Goal: Information Seeking & Learning: Understand process/instructions

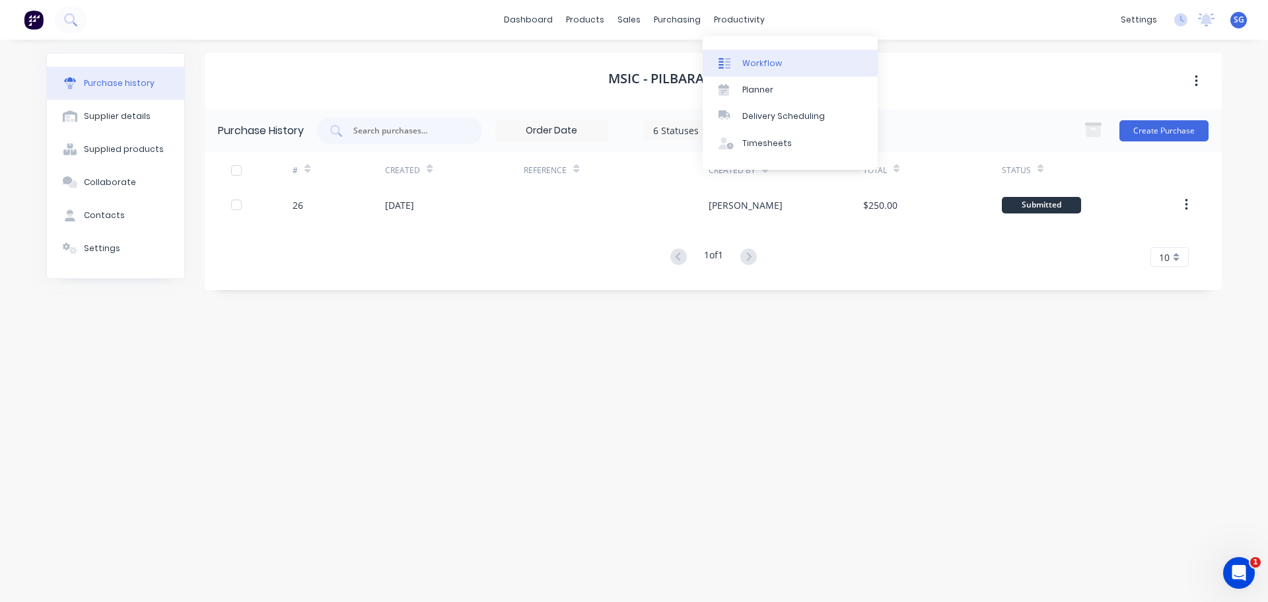
click at [757, 66] on div "Workflow" at bounding box center [763, 63] width 40 height 12
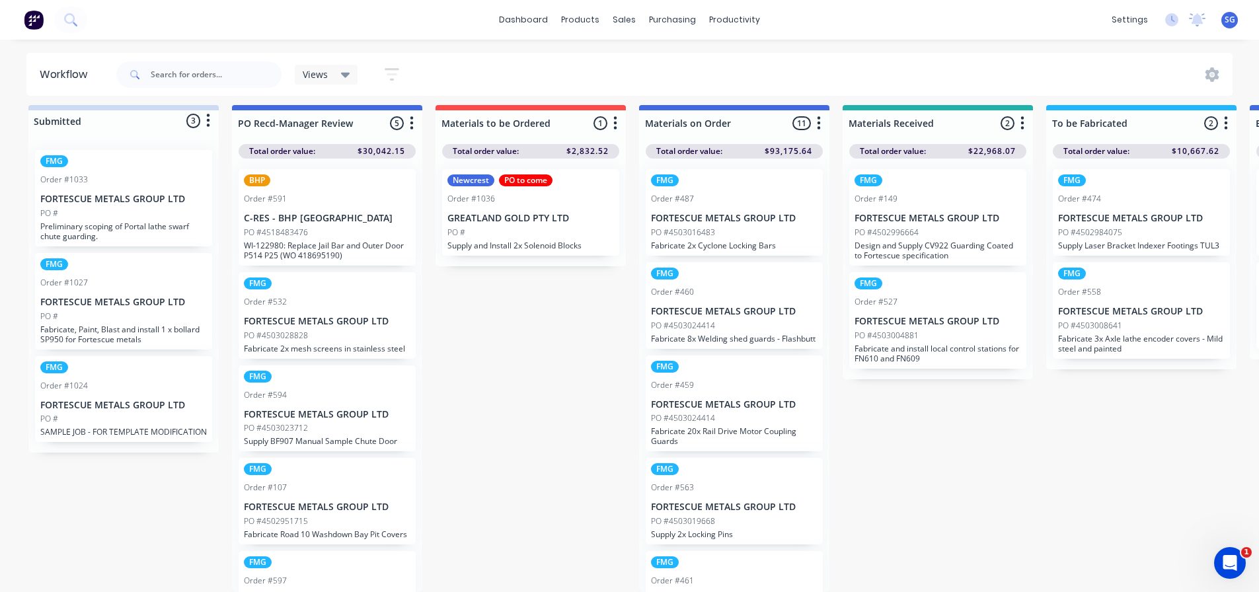
scroll to position [17, 0]
click at [524, 227] on div "PO #" at bounding box center [530, 233] width 166 height 12
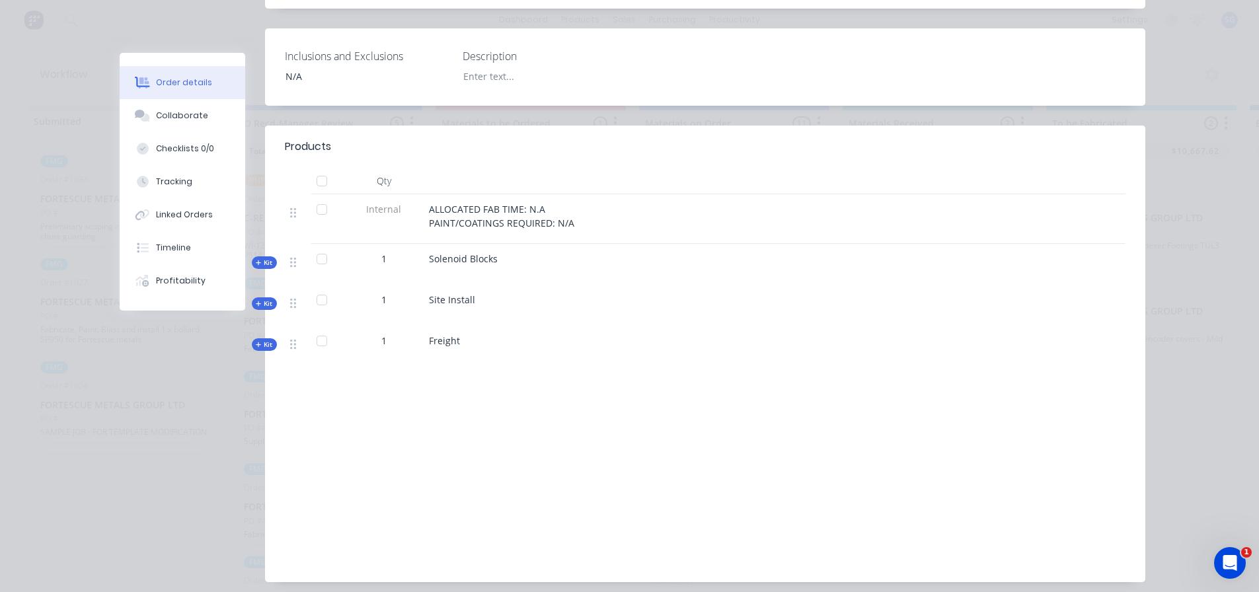
scroll to position [397, 0]
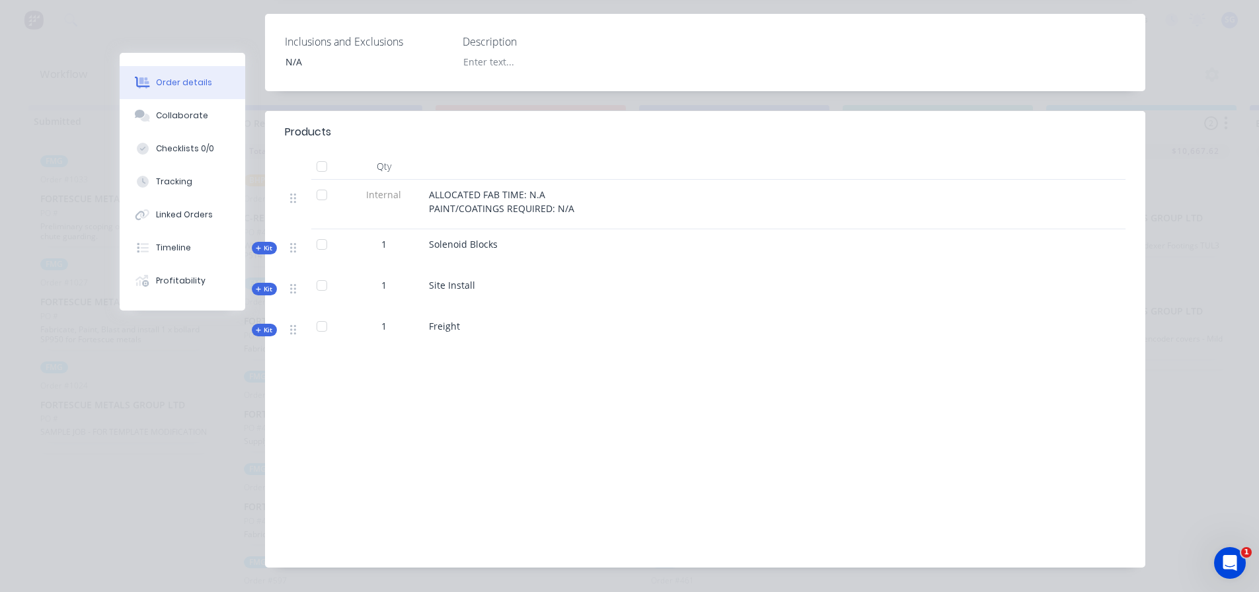
click at [260, 243] on span "Kit" at bounding box center [264, 248] width 17 height 10
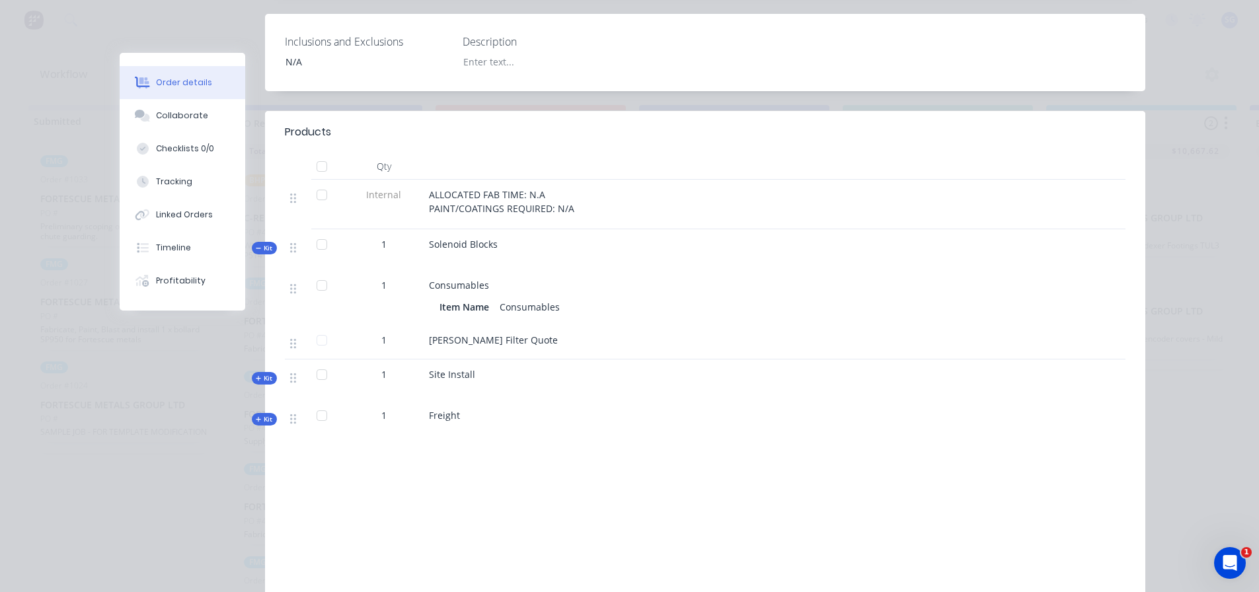
click at [318, 231] on div at bounding box center [322, 244] width 26 height 26
click at [316, 231] on div at bounding box center [322, 244] width 26 height 26
click at [315, 272] on div at bounding box center [322, 285] width 26 height 26
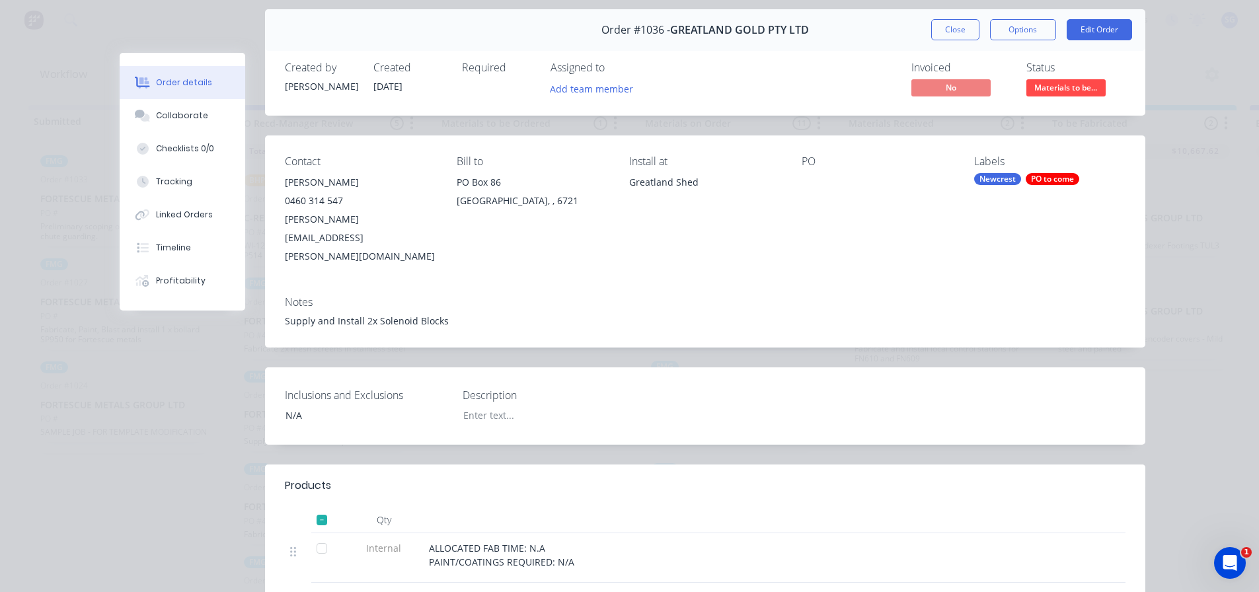
scroll to position [0, 0]
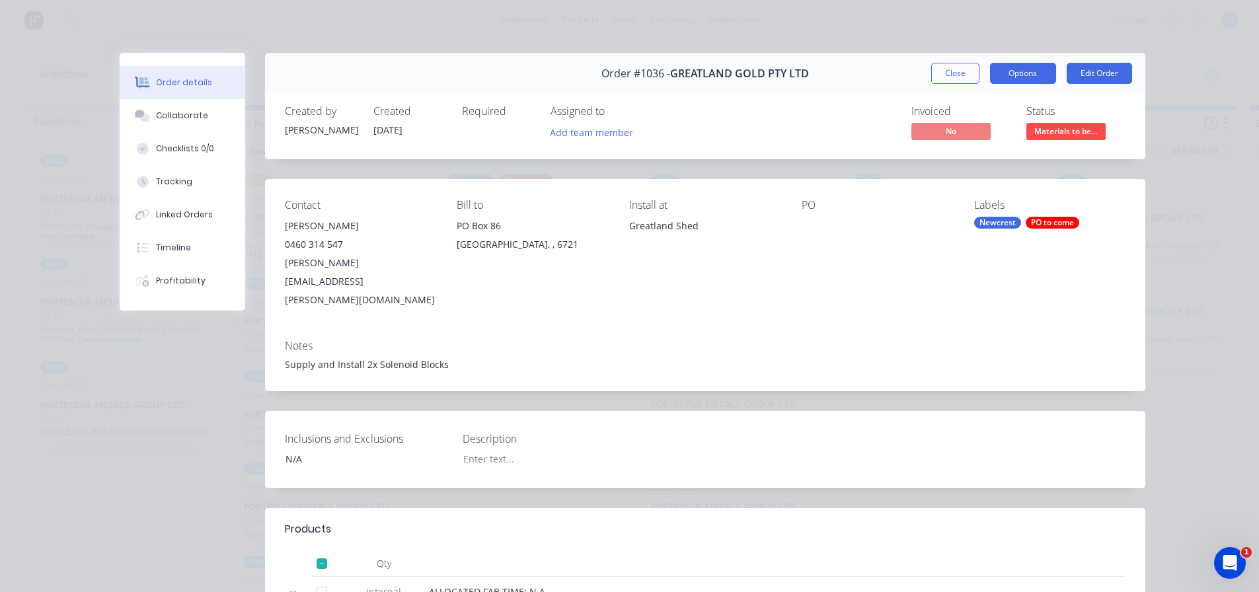
click at [991, 72] on button "Options" at bounding box center [1023, 73] width 66 height 21
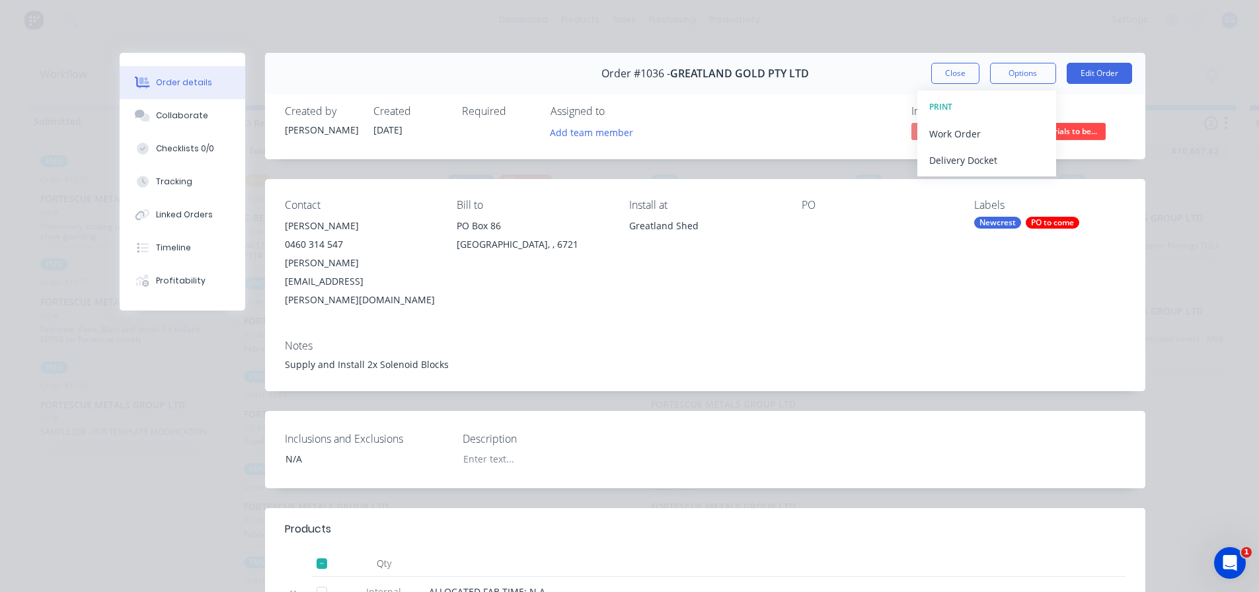
click at [1106, 260] on div "Labels Newcrest PO to come" at bounding box center [1049, 254] width 151 height 110
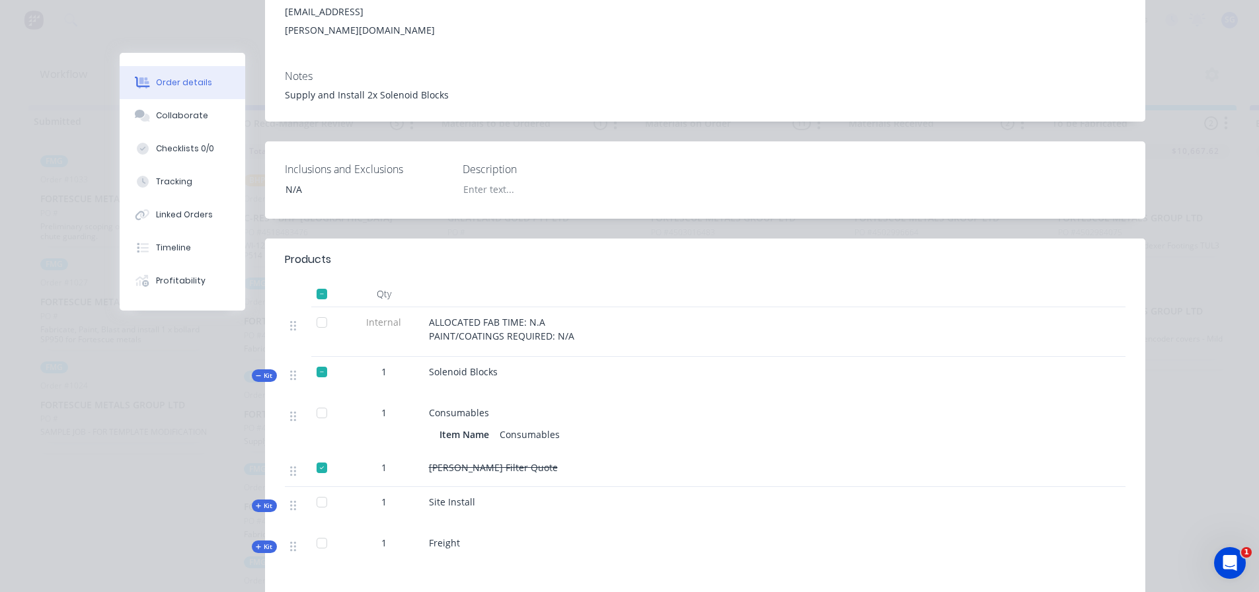
scroll to position [330, 0]
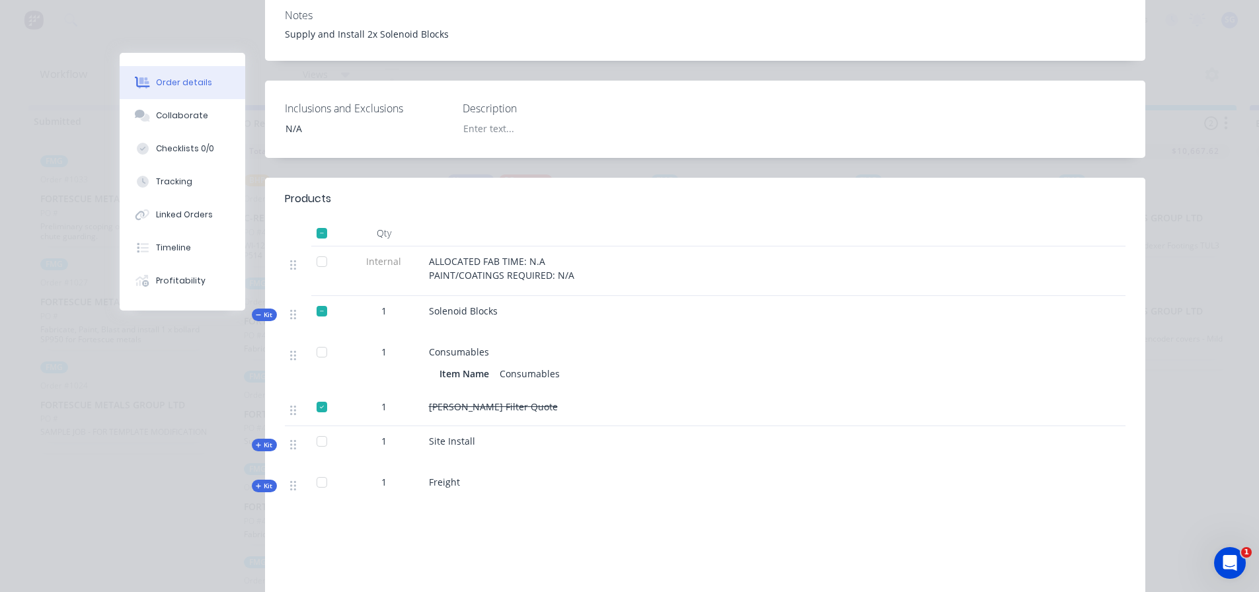
click at [256, 312] on icon at bounding box center [259, 315] width 6 height 7
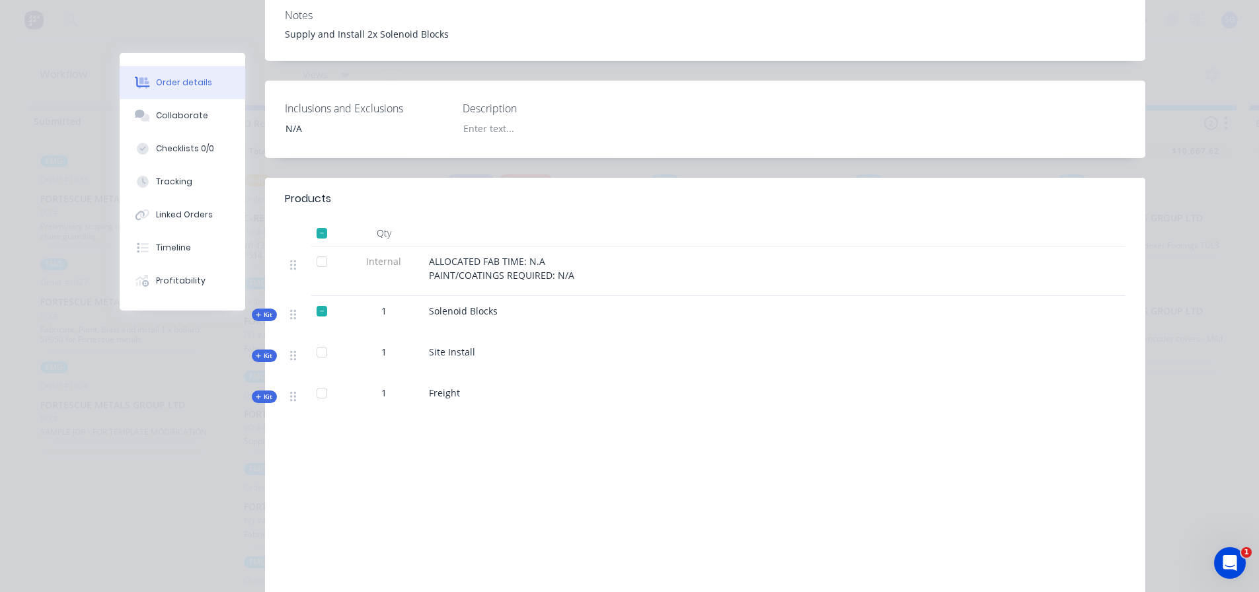
click at [320, 220] on div at bounding box center [322, 233] width 26 height 26
click at [182, 110] on div "Collaborate" at bounding box center [182, 116] width 52 height 12
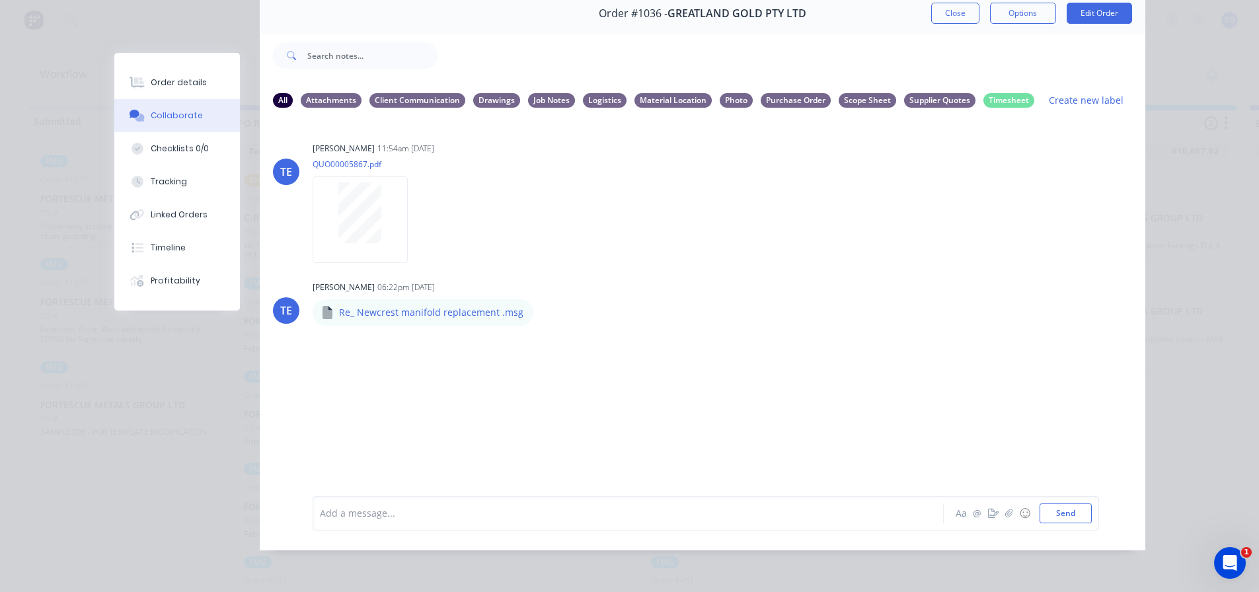
scroll to position [70, 0]
click at [175, 87] on div "Order details" at bounding box center [179, 83] width 56 height 12
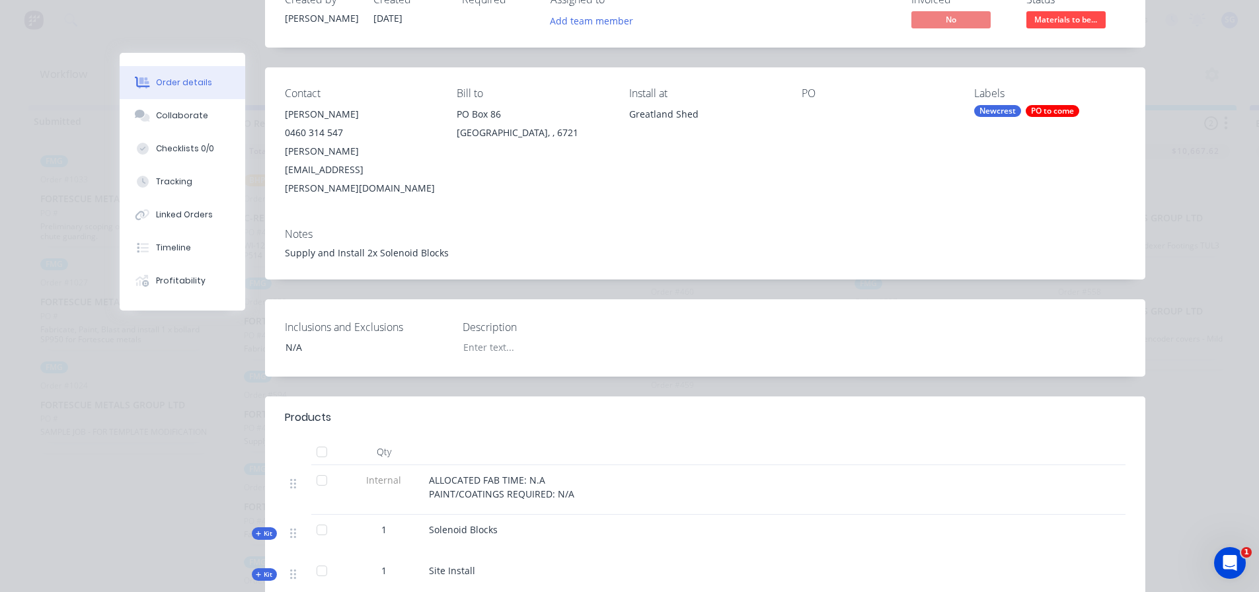
scroll to position [334, 0]
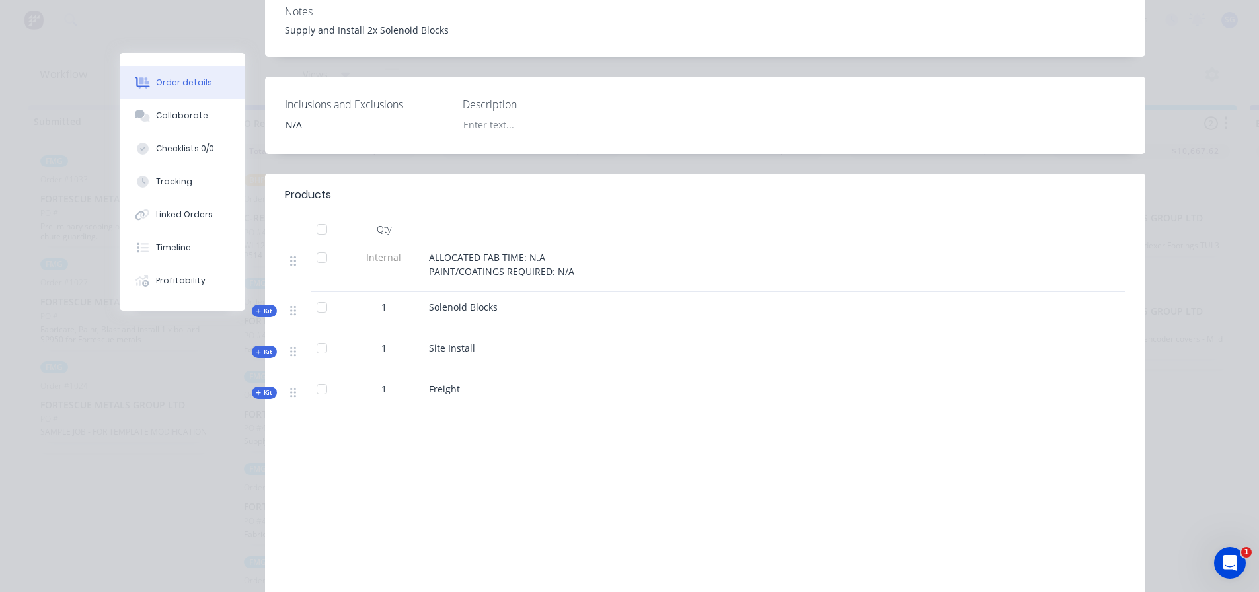
click at [320, 294] on div at bounding box center [322, 307] width 26 height 26
click at [256, 308] on icon at bounding box center [259, 311] width 6 height 7
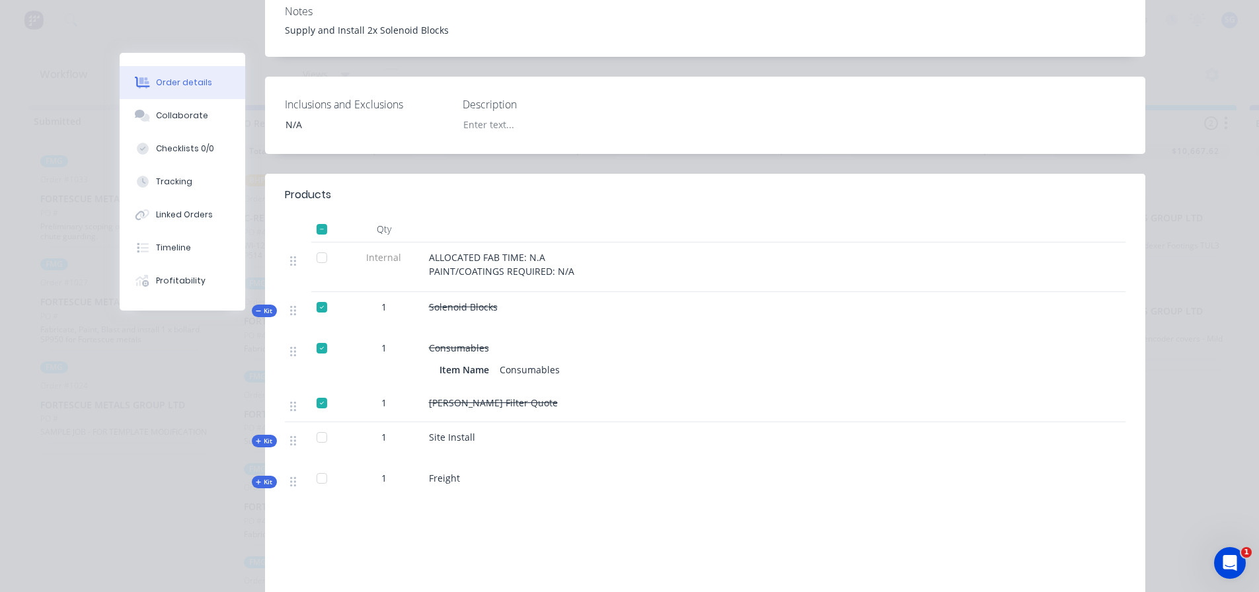
click at [315, 335] on div at bounding box center [322, 348] width 26 height 26
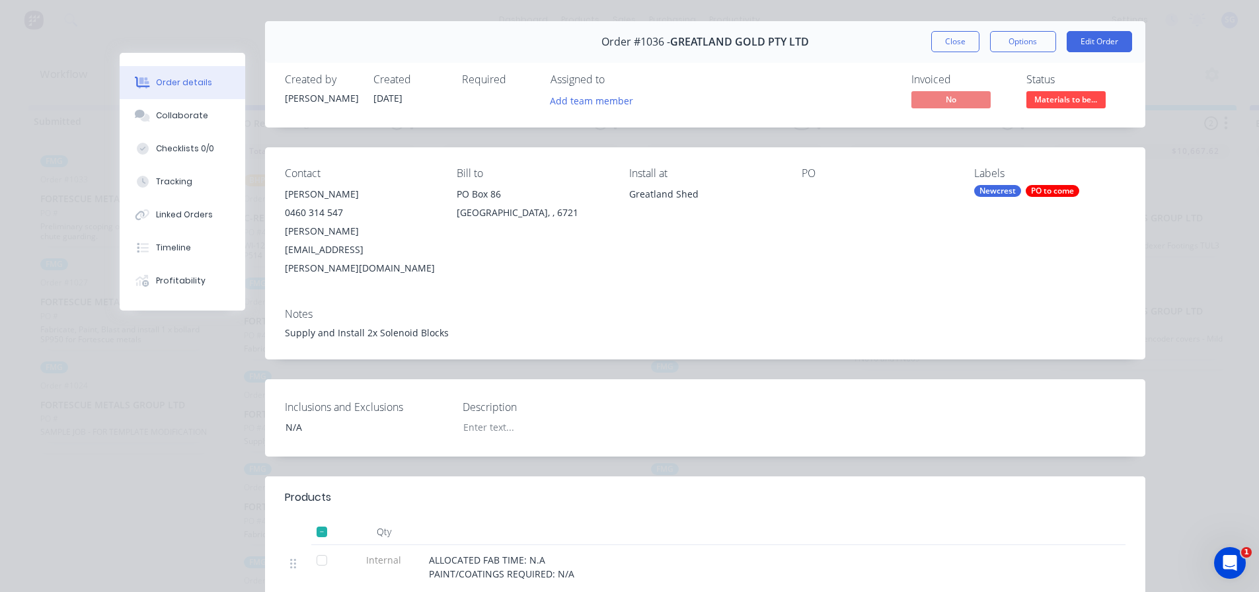
scroll to position [24, 0]
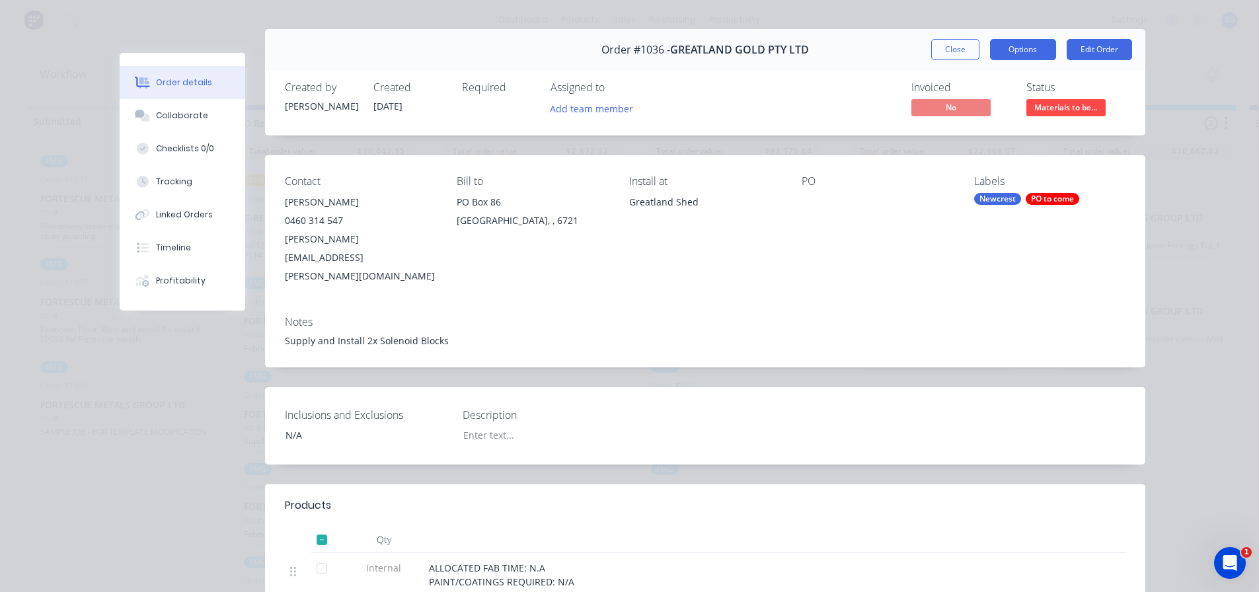
click at [1027, 57] on button "Options" at bounding box center [1023, 49] width 66 height 21
click at [957, 55] on button "Close" at bounding box center [955, 49] width 48 height 21
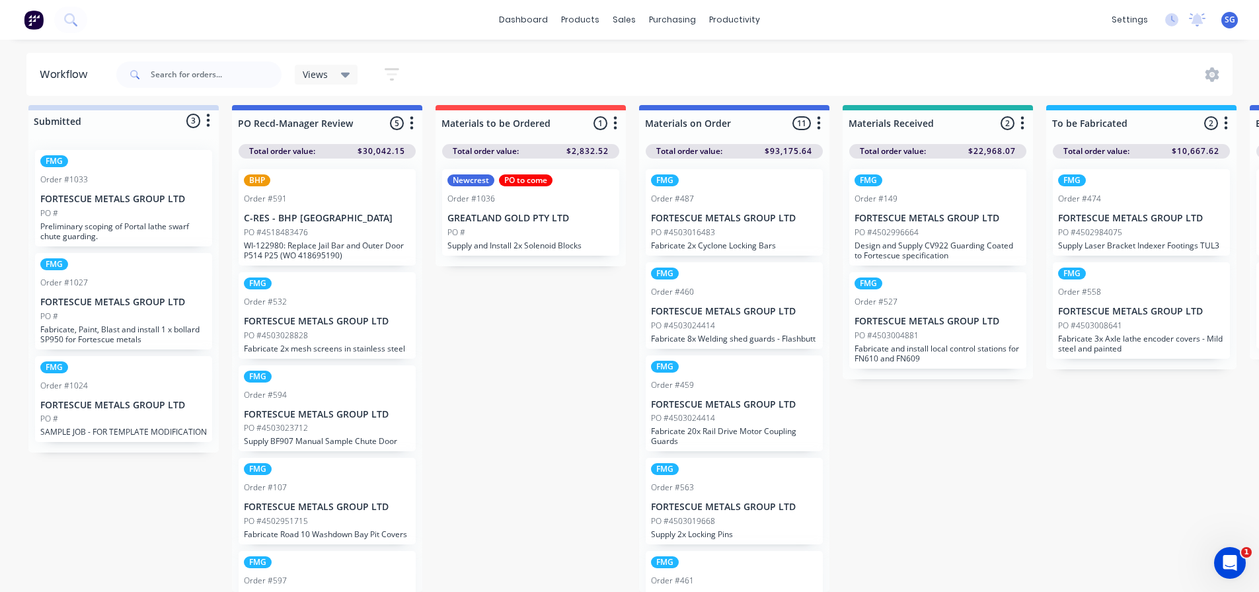
click at [540, 227] on div "PO #" at bounding box center [530, 233] width 166 height 12
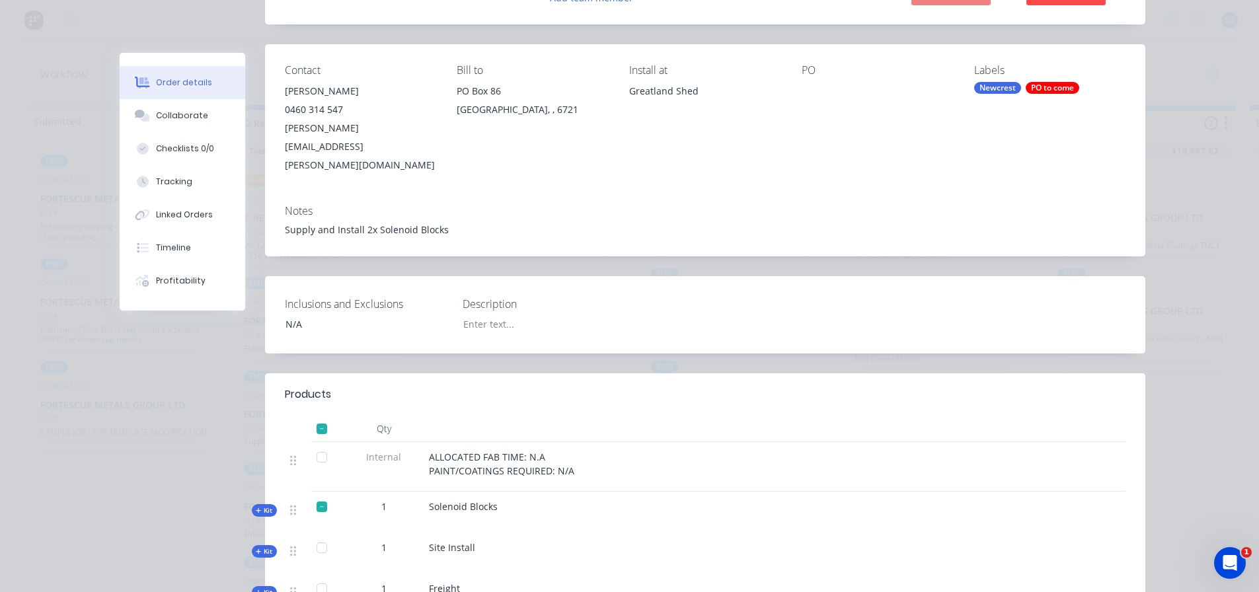
scroll to position [330, 0]
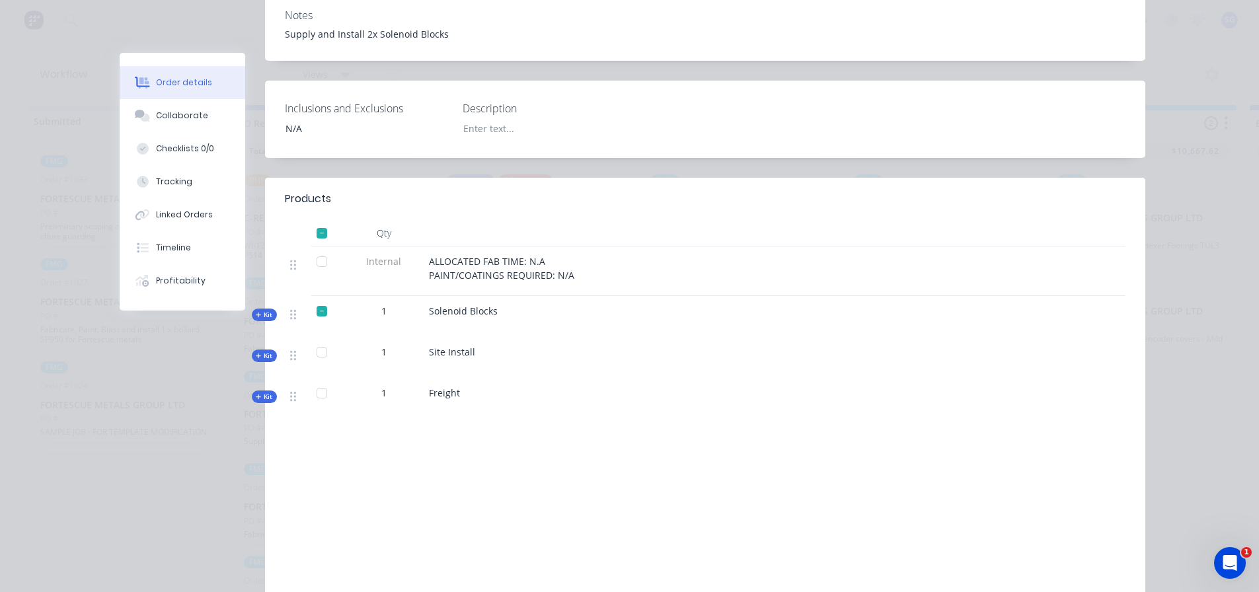
click at [266, 310] on span "Kit" at bounding box center [264, 315] width 17 height 10
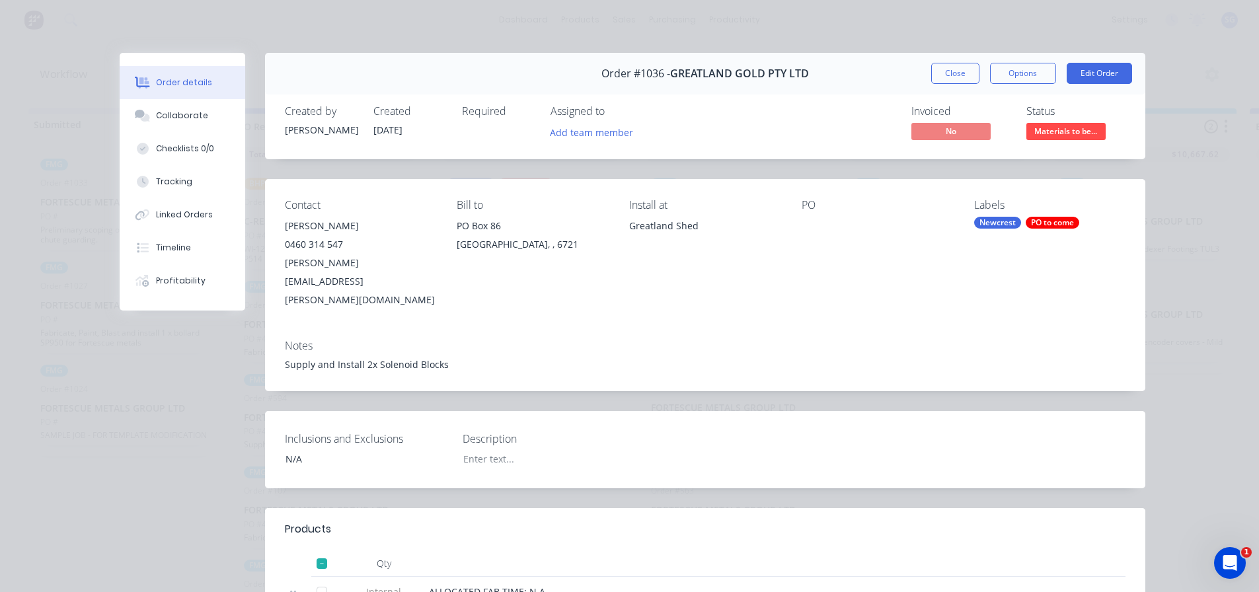
scroll to position [0, 0]
click at [1241, 567] on div "Open Intercom Messenger" at bounding box center [1228, 561] width 44 height 44
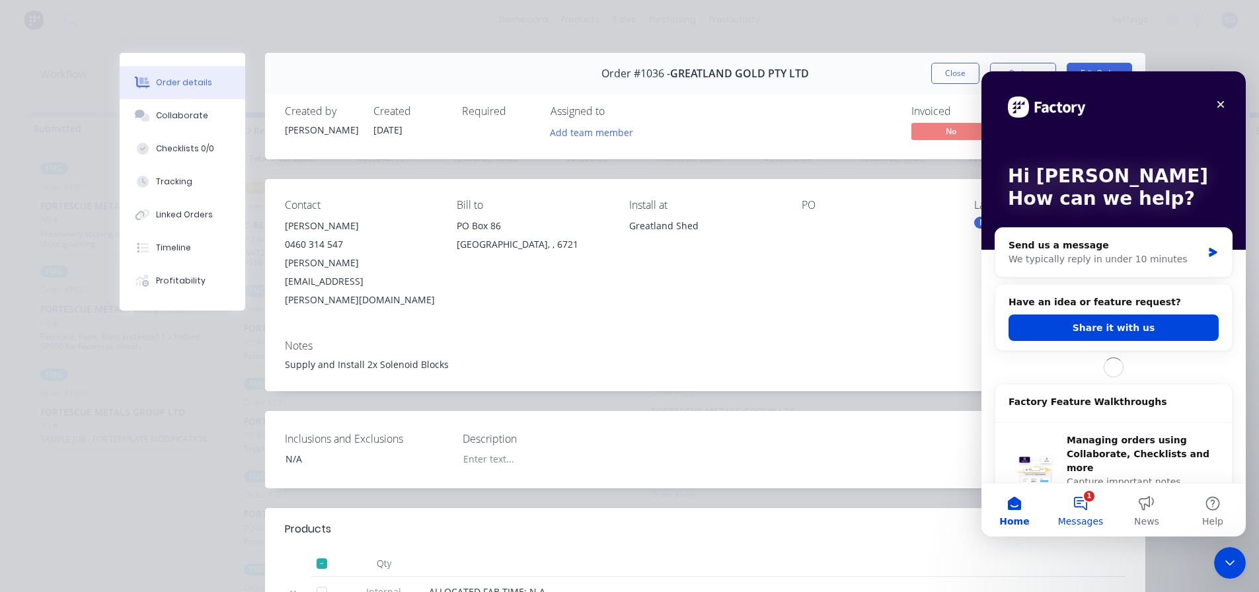
click at [1087, 506] on button "1 Messages" at bounding box center [1080, 510] width 66 height 53
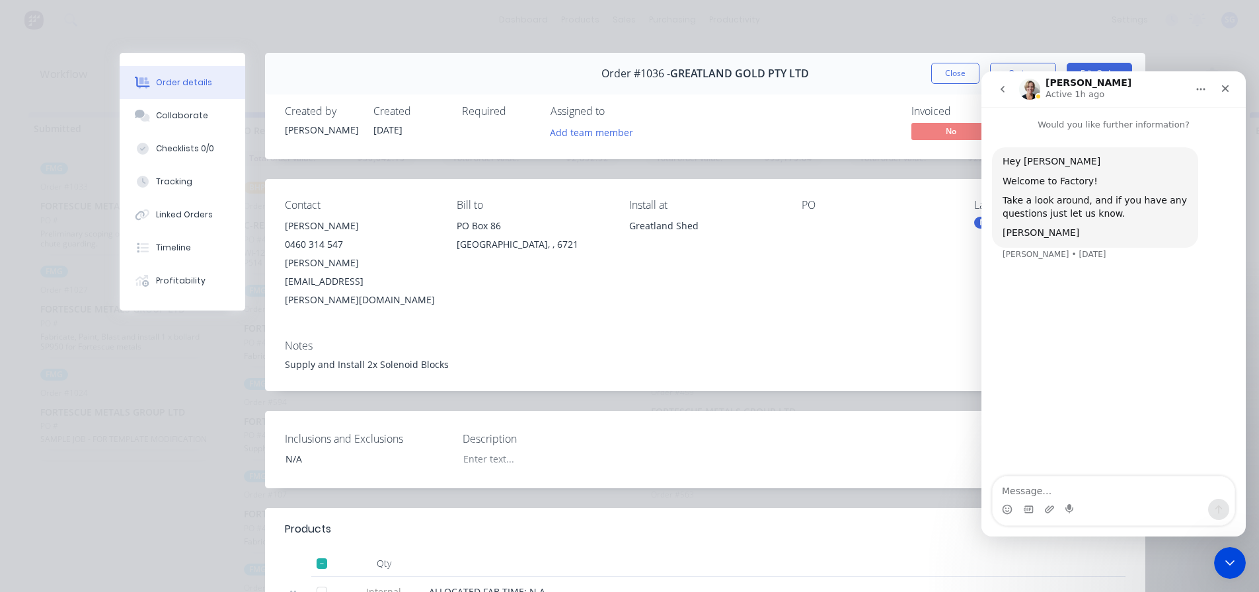
click at [1002, 85] on icon "go back" at bounding box center [1002, 89] width 11 height 11
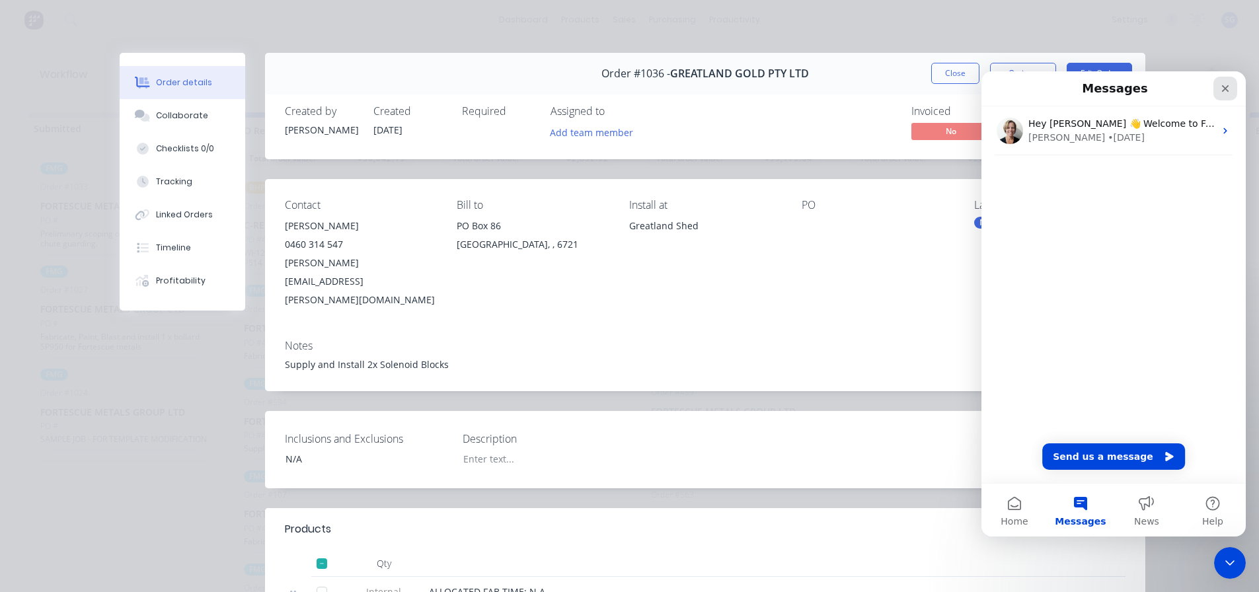
click at [1220, 87] on icon "Close" at bounding box center [1225, 88] width 11 height 11
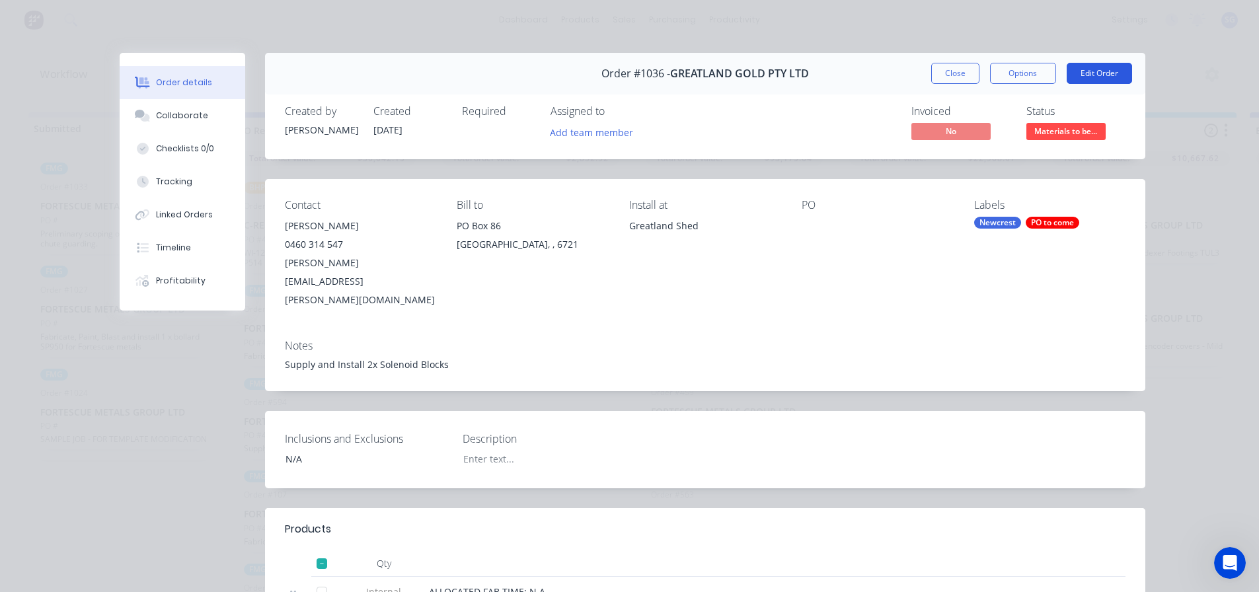
click at [1091, 67] on button "Edit Order" at bounding box center [1098, 73] width 65 height 21
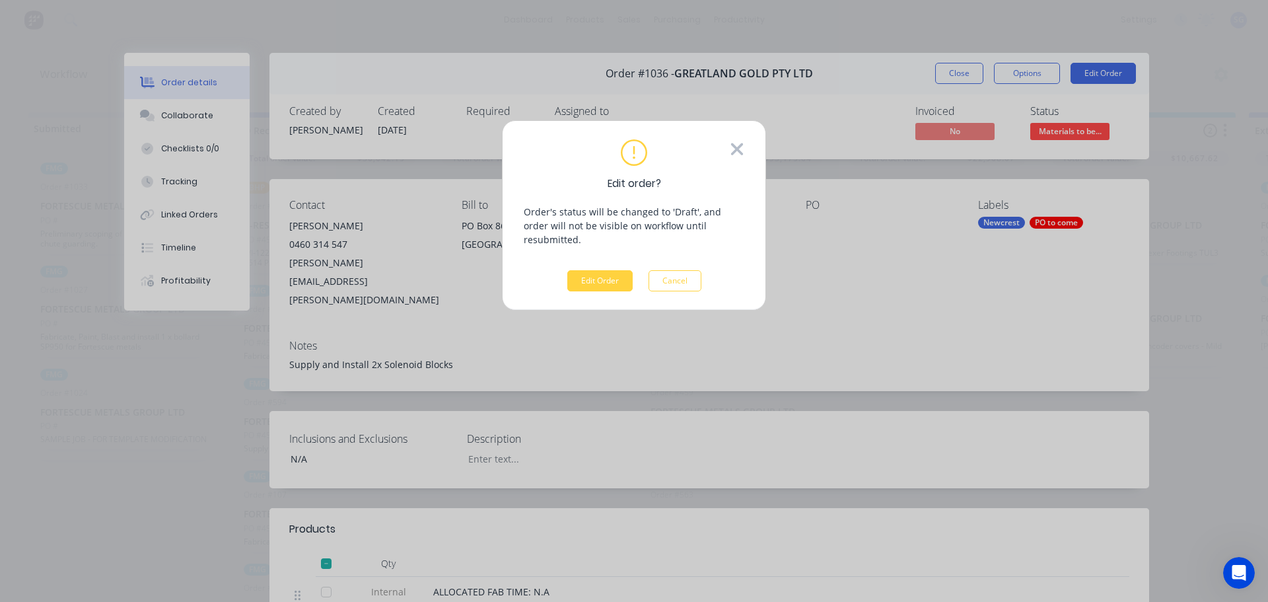
click at [736, 146] on icon at bounding box center [737, 149] width 15 height 20
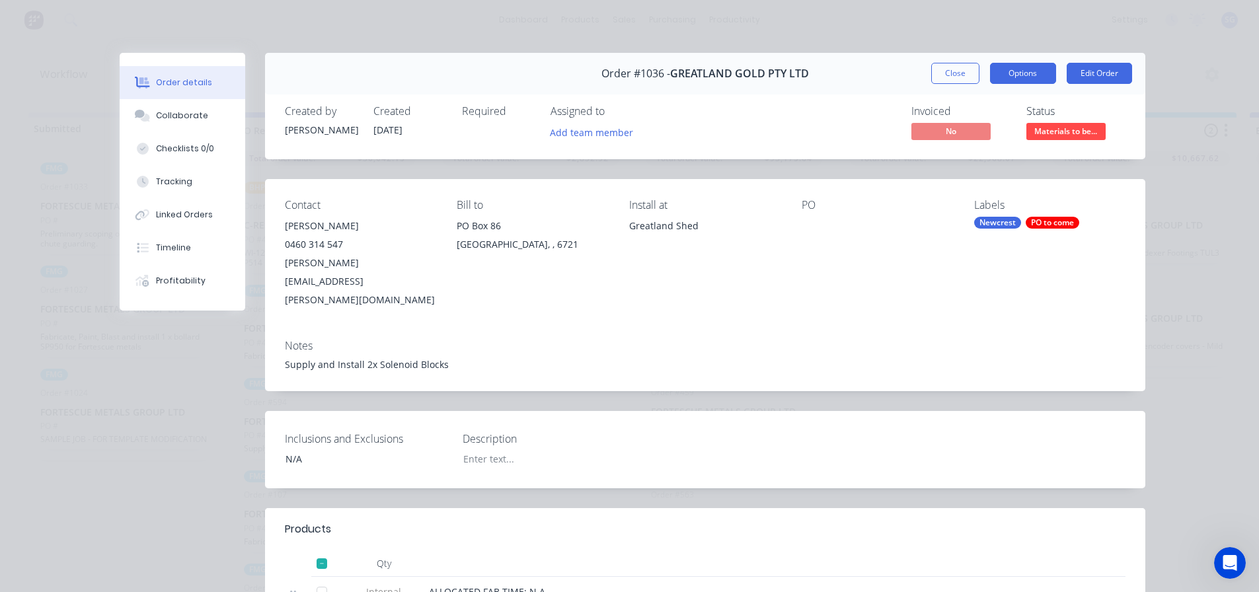
click at [996, 79] on button "Options" at bounding box center [1023, 73] width 66 height 21
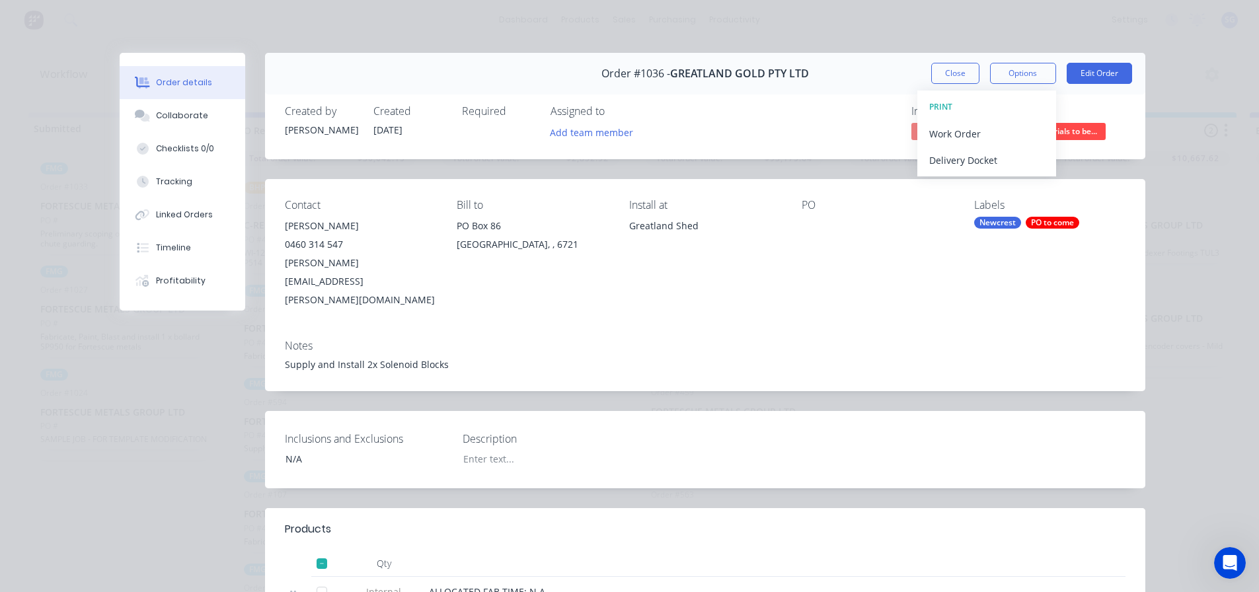
click at [1122, 333] on div "Notes Supply and Install 2x Solenoid Blocks" at bounding box center [705, 360] width 880 height 62
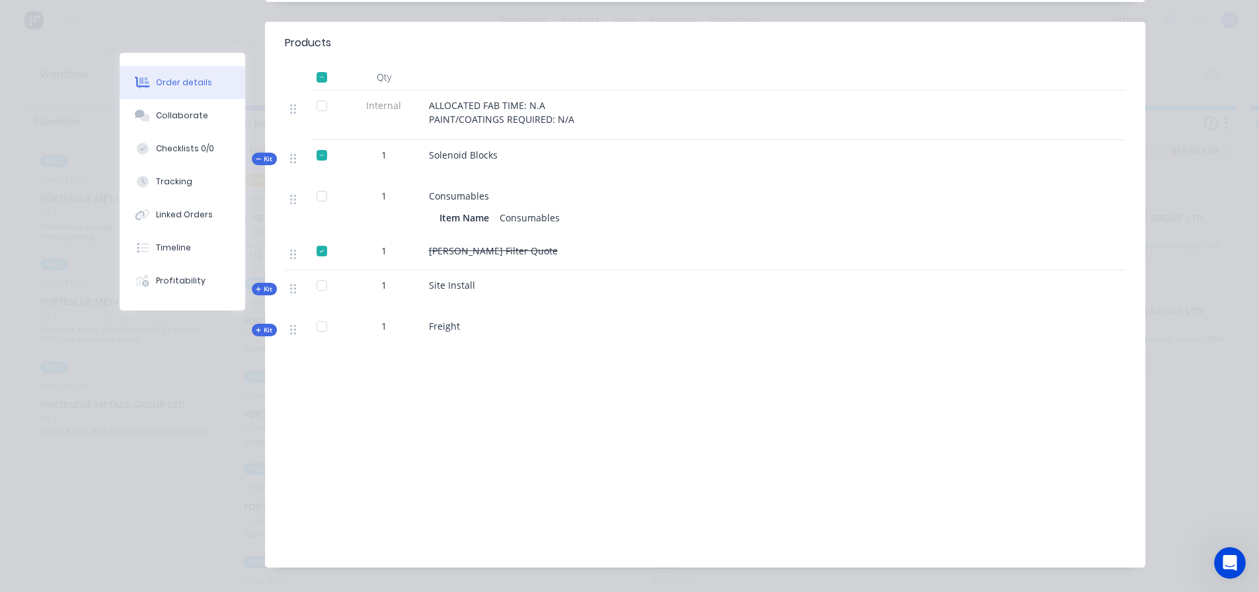
scroll to position [17, 0]
click at [191, 211] on div "Linked Orders" at bounding box center [184, 215] width 57 height 12
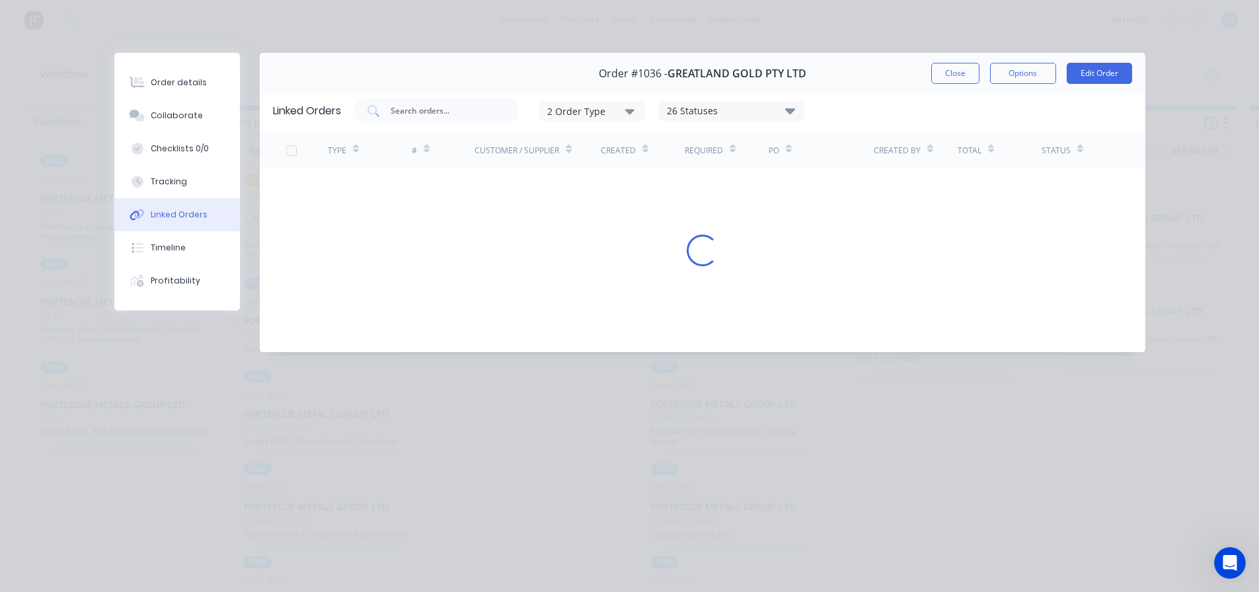
scroll to position [0, 0]
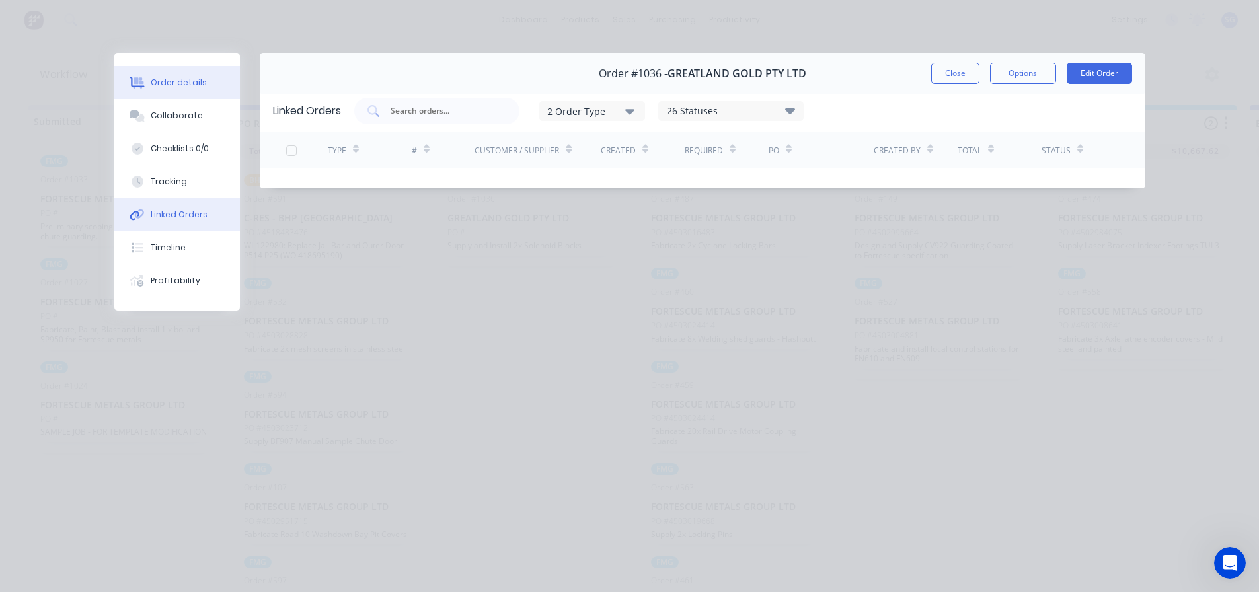
click at [189, 73] on button "Order details" at bounding box center [177, 82] width 126 height 33
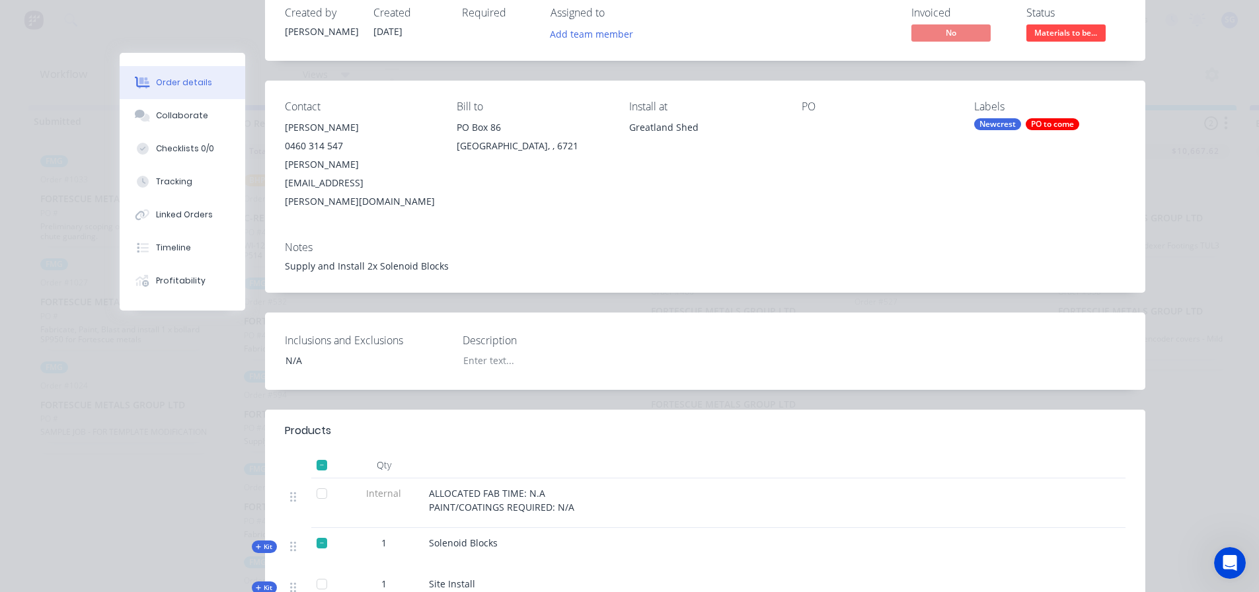
scroll to position [397, 0]
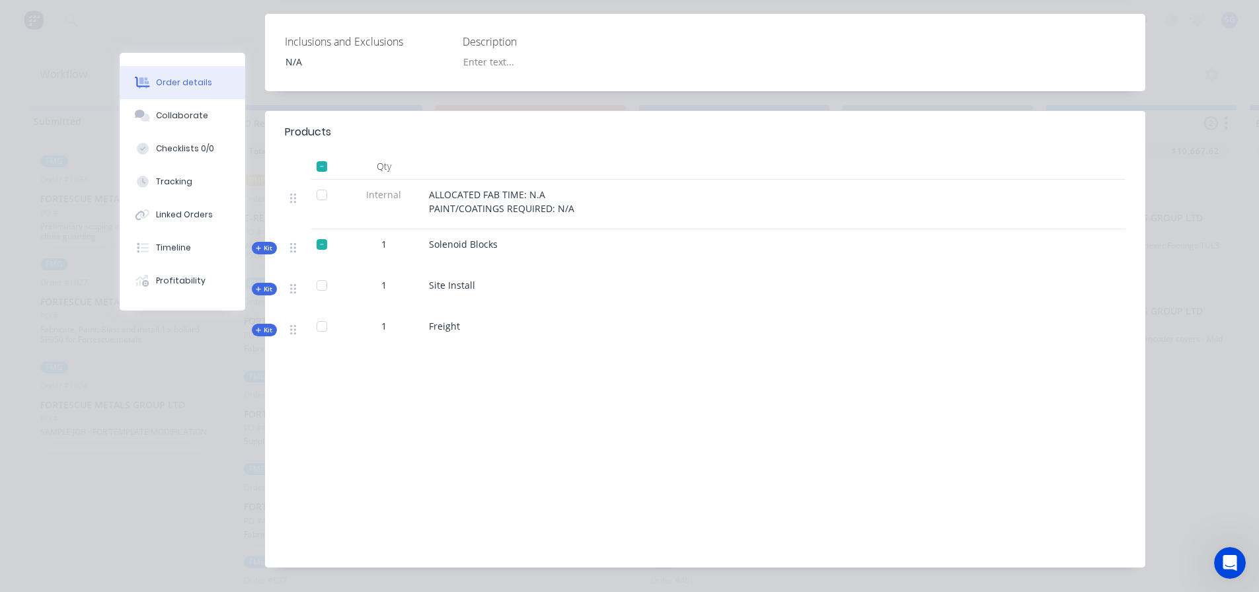
click at [256, 245] on icon at bounding box center [259, 248] width 6 height 7
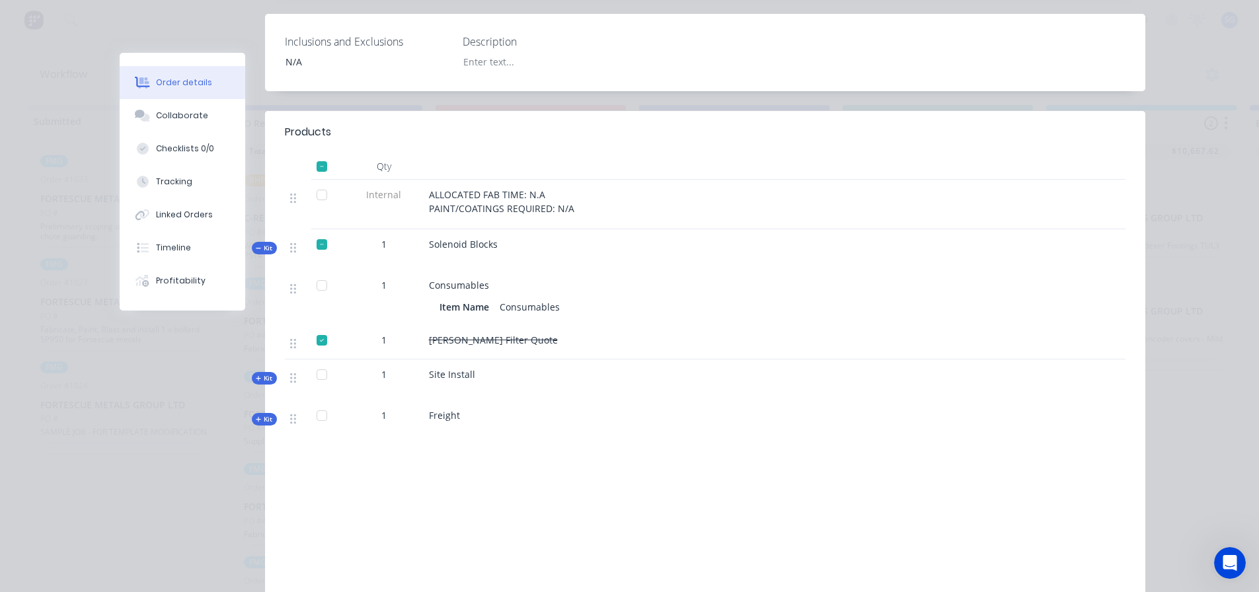
click at [321, 327] on div at bounding box center [322, 340] width 26 height 26
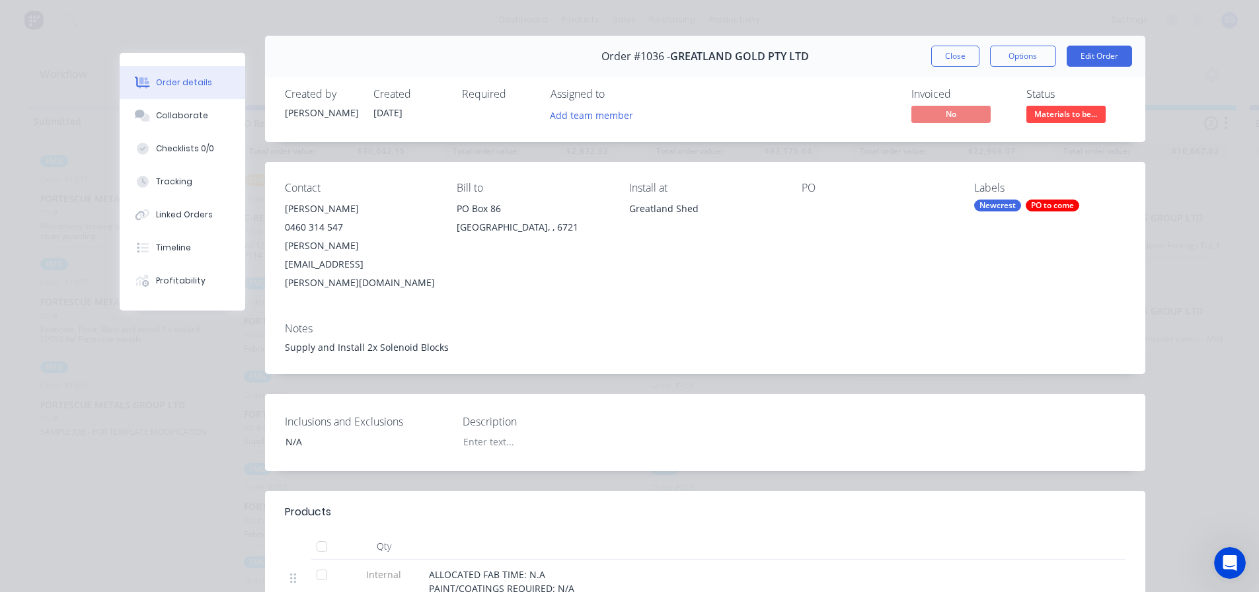
scroll to position [0, 0]
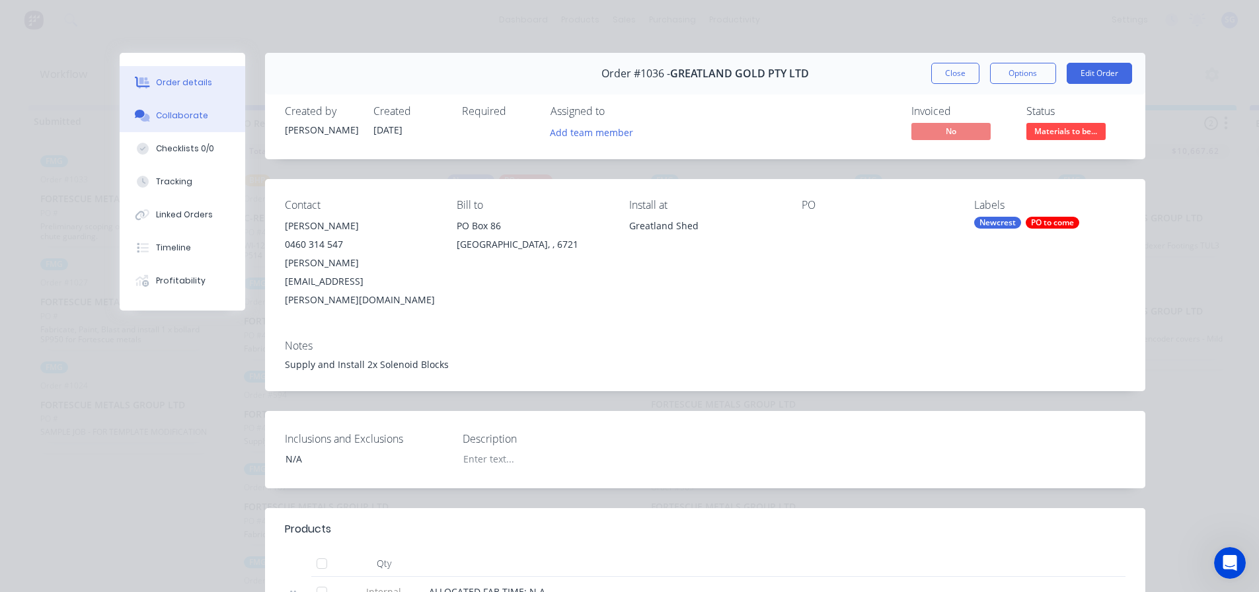
click at [170, 114] on div "Collaborate" at bounding box center [182, 116] width 52 height 12
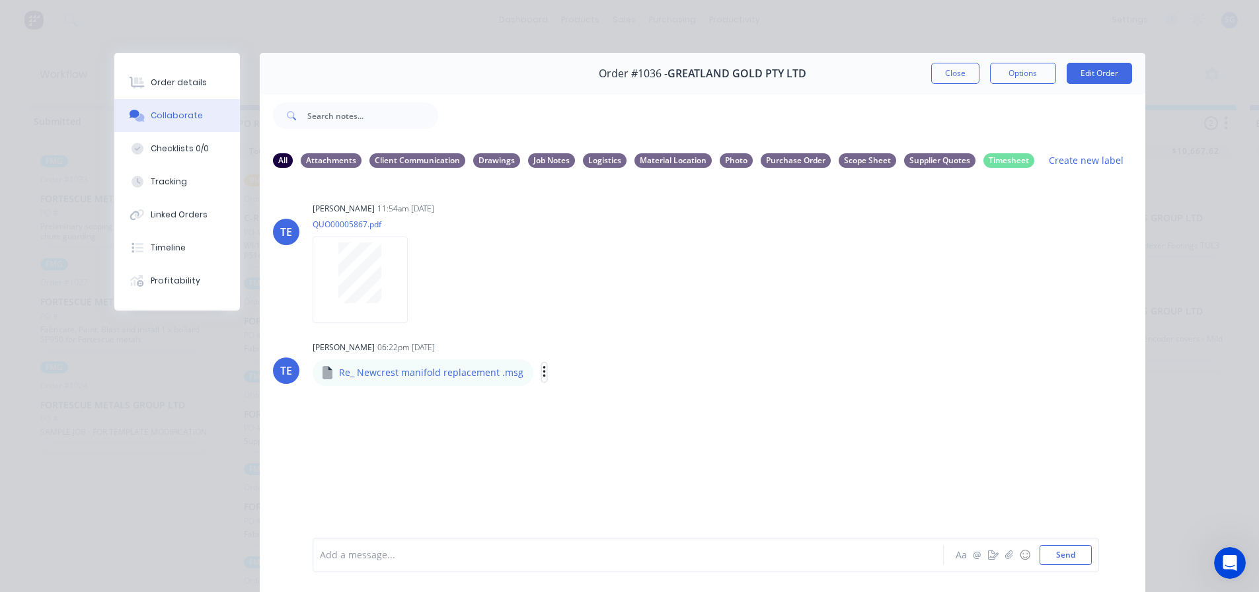
click at [542, 371] on icon "button" at bounding box center [544, 372] width 4 height 15
